Goal: Transaction & Acquisition: Book appointment/travel/reservation

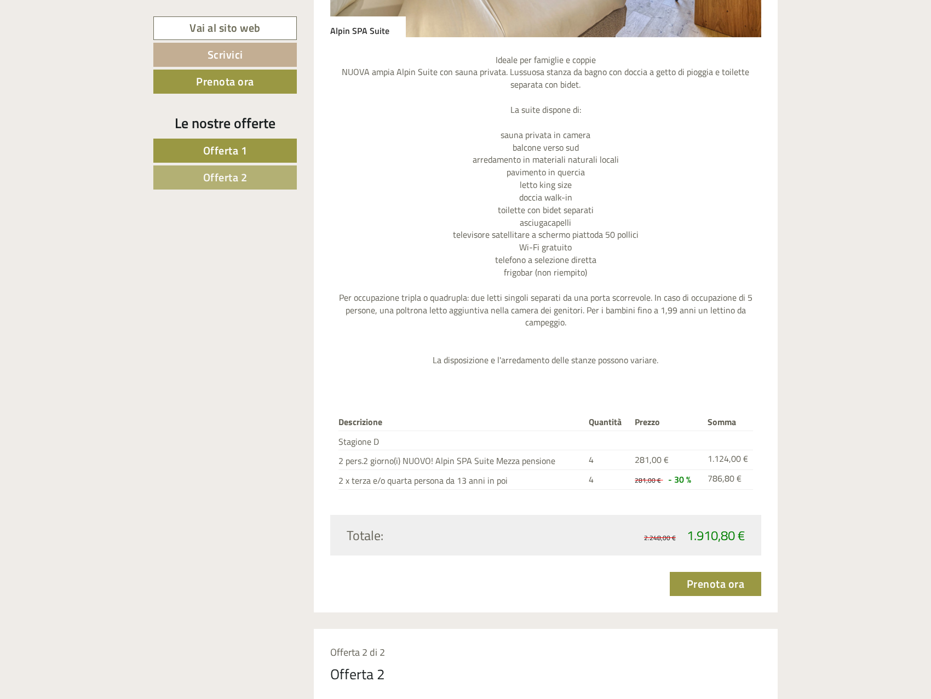
scroll to position [1424, 0]
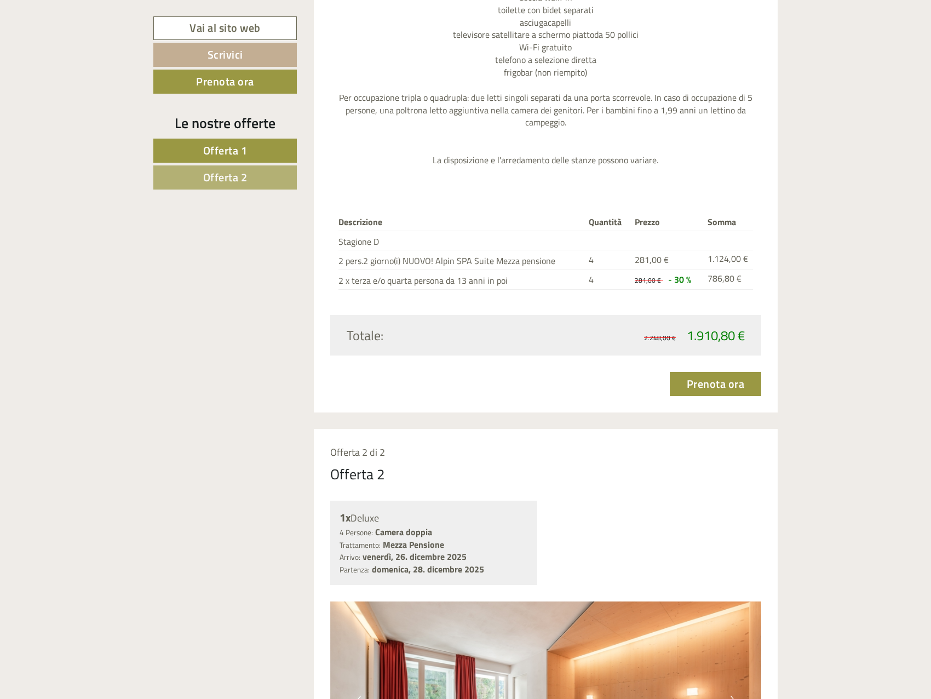
click at [212, 180] on span "Offerta 2" at bounding box center [225, 177] width 44 height 17
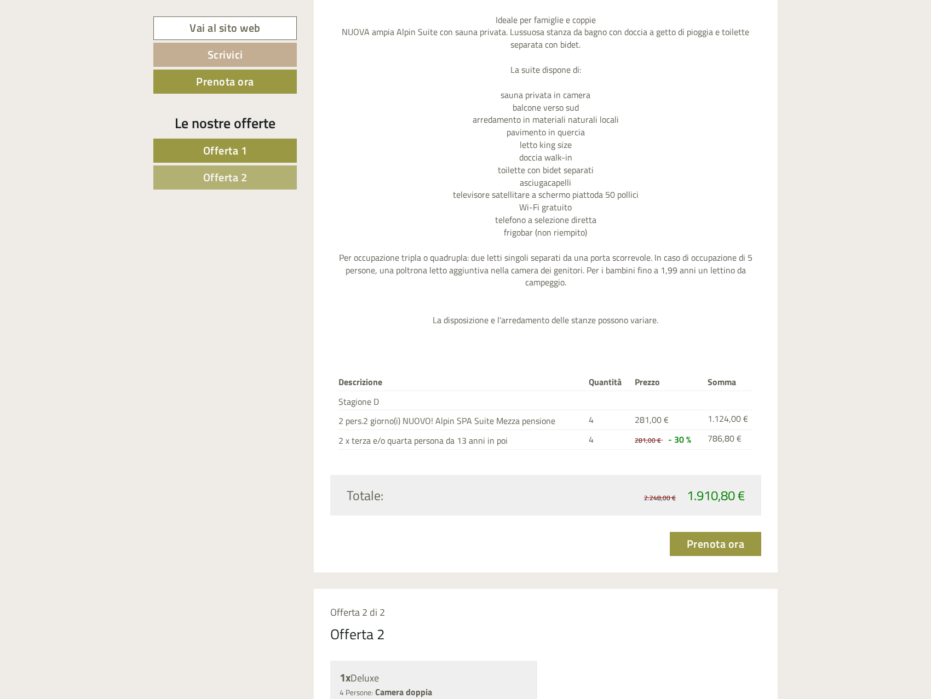
scroll to position [1314, 0]
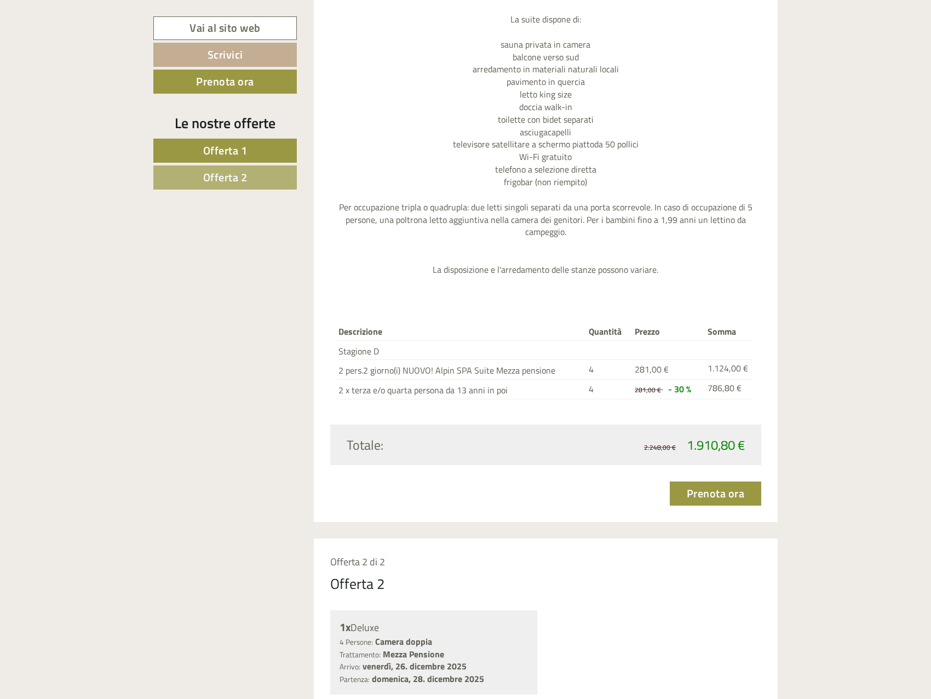
click at [264, 173] on link "Offerta 2" at bounding box center [224, 177] width 143 height 24
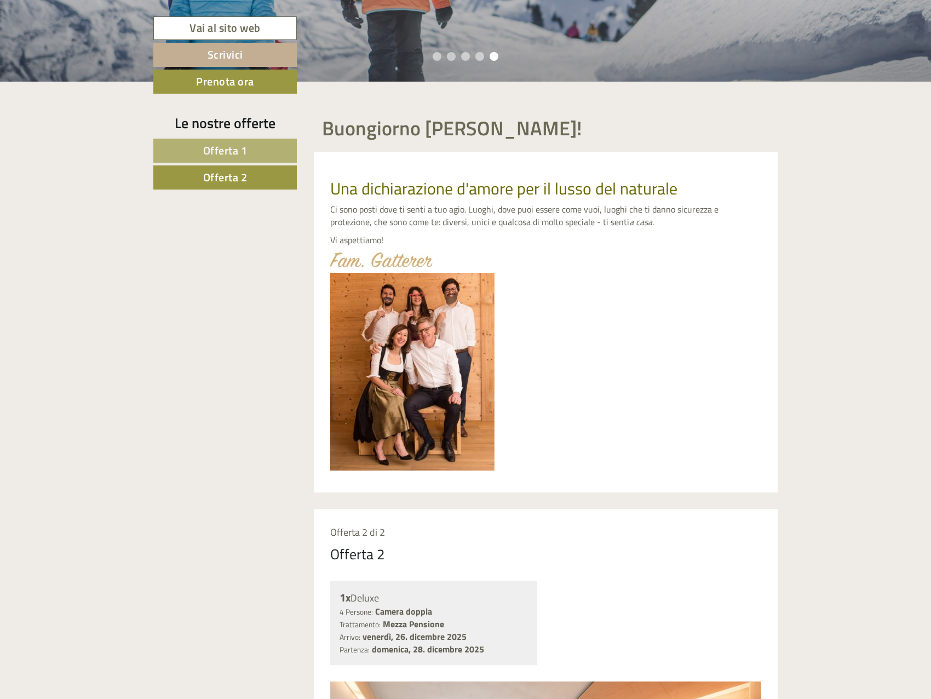
scroll to position [161, 0]
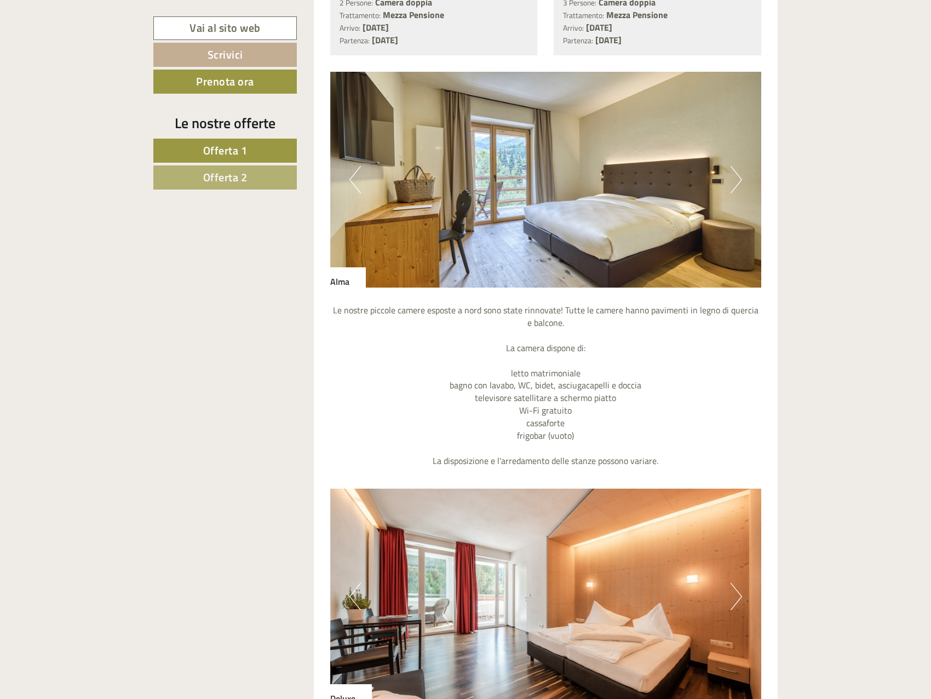
scroll to position [2738, 0]
